Goal: Task Accomplishment & Management: Manage account settings

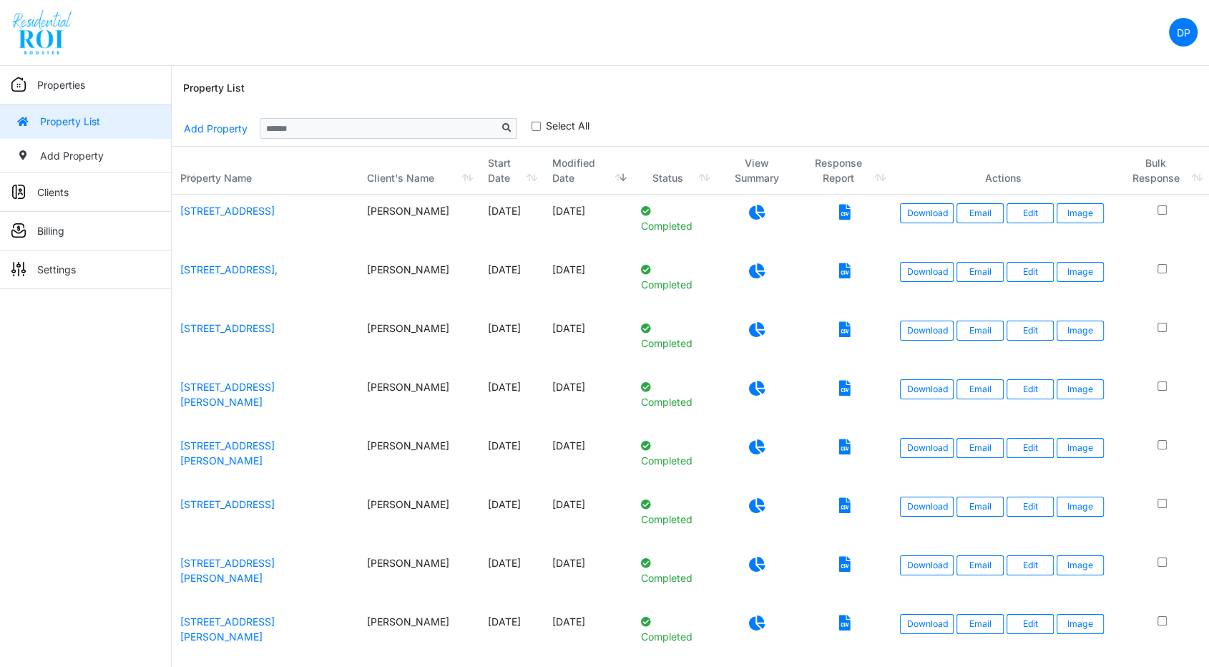
click at [70, 236] on link "Billing" at bounding box center [85, 231] width 171 height 39
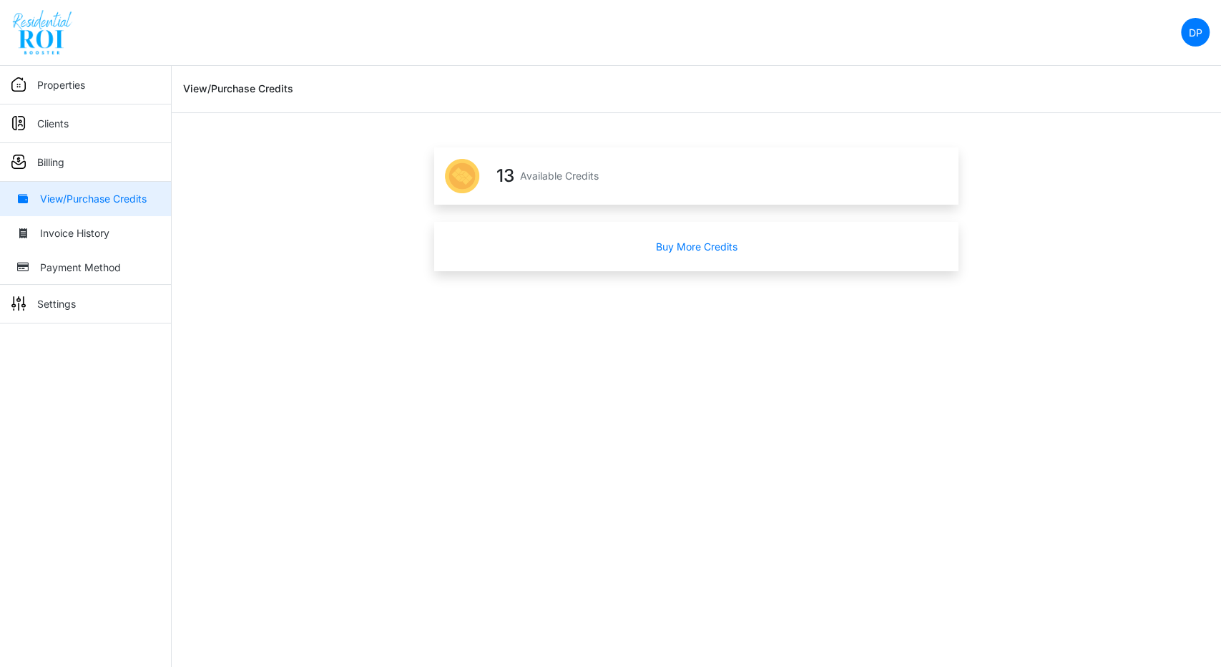
click at [327, 271] on html "DP Change Password Logout DawnP [PERSON_NAME][EMAIL_ADDRESS][DOMAIN_NAME] Prope…" at bounding box center [610, 135] width 1221 height 271
click at [365, 271] on html "DP Change Password Logout DawnP [PERSON_NAME][EMAIL_ADDRESS][DOMAIN_NAME] Prope…" at bounding box center [610, 135] width 1221 height 271
click at [657, 271] on html "DP Change Password Logout DawnP [PERSON_NAME][EMAIL_ADDRESS][DOMAIN_NAME] Prope…" at bounding box center [610, 135] width 1221 height 271
click at [653, 271] on html "DP Change Password Logout DawnP [PERSON_NAME][EMAIL_ADDRESS][DOMAIN_NAME] Prope…" at bounding box center [610, 135] width 1221 height 271
click at [577, 271] on html "DP Change Password Logout DawnP [PERSON_NAME][EMAIL_ADDRESS][DOMAIN_NAME] Prope…" at bounding box center [610, 135] width 1221 height 271
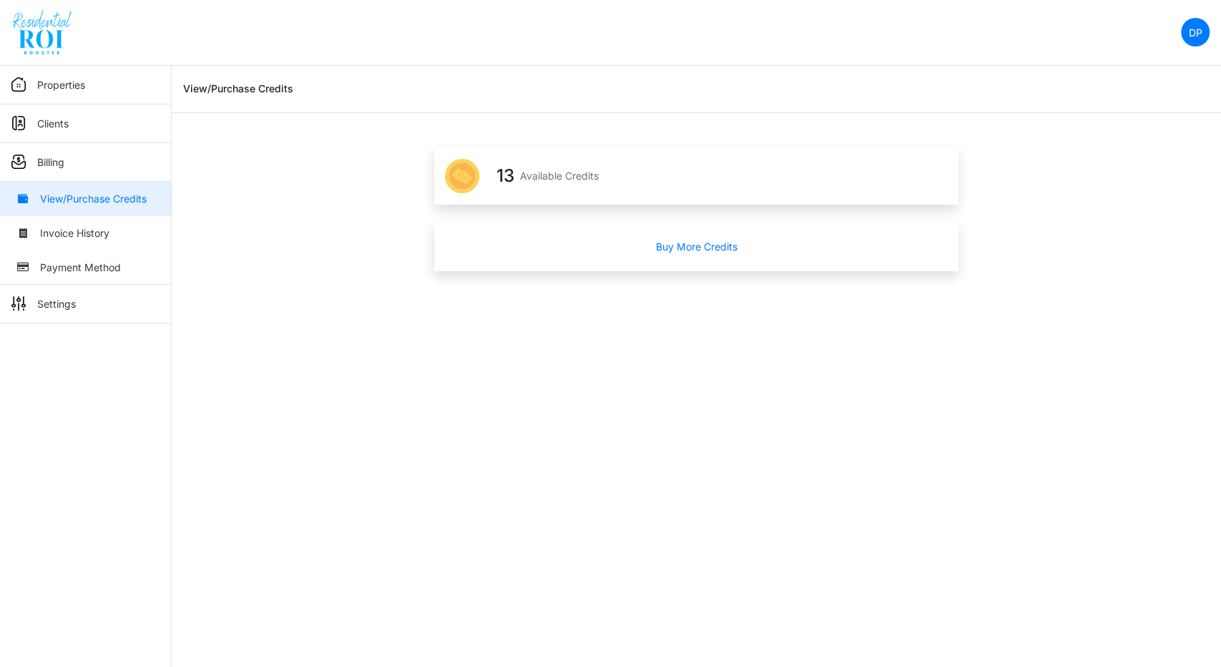
click at [568, 271] on html "DP Change Password Logout DawnP [PERSON_NAME][EMAIL_ADDRESS][DOMAIN_NAME] Prope…" at bounding box center [610, 135] width 1221 height 271
click at [539, 271] on html "DP Change Password Logout DawnP [PERSON_NAME][EMAIL_ADDRESS][DOMAIN_NAME] Prope…" at bounding box center [610, 135] width 1221 height 271
click at [581, 271] on html "DP Change Password Logout DawnP [PERSON_NAME][EMAIL_ADDRESS][DOMAIN_NAME] Prope…" at bounding box center [610, 135] width 1221 height 271
click at [603, 271] on html "DP Change Password Logout DawnP [PERSON_NAME][EMAIL_ADDRESS][DOMAIN_NAME] Prope…" at bounding box center [610, 135] width 1221 height 271
